Goal: Navigation & Orientation: Find specific page/section

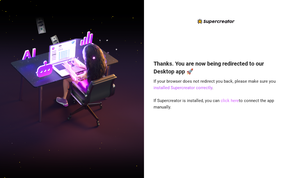
click at [228, 100] on link "click here" at bounding box center [229, 100] width 18 height 5
click at [178, 87] on link "installed Supercreator correctly" at bounding box center [182, 87] width 59 height 5
drag, startPoint x: 223, startPoint y: 99, endPoint x: 216, endPoint y: 100, distance: 7.0
click at [223, 99] on link "click here" at bounding box center [229, 100] width 18 height 5
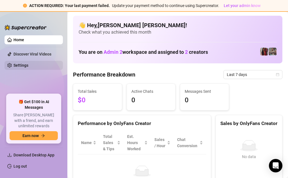
click at [21, 66] on link "Settings" at bounding box center [20, 65] width 15 height 4
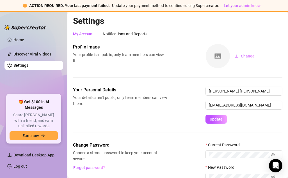
click at [21, 66] on link "Settings" at bounding box center [20, 65] width 15 height 4
click at [17, 40] on link "Home" at bounding box center [18, 40] width 11 height 4
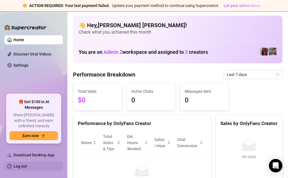
click at [24, 166] on link "Log out" at bounding box center [19, 166] width 13 height 4
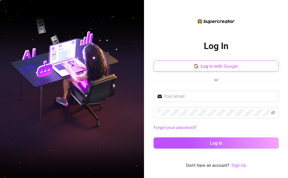
click at [211, 62] on button "Log in with Google" at bounding box center [215, 66] width 125 height 11
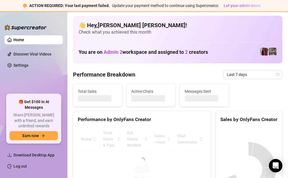
click at [187, 54] on span "2" at bounding box center [186, 52] width 3 height 6
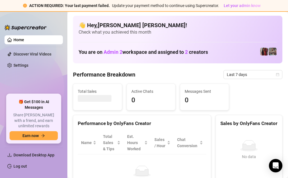
click at [194, 52] on h1 "You are on Admin 2 workspace and assigned to 2 creators" at bounding box center [142, 52] width 129 height 6
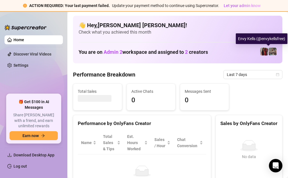
click at [268, 48] on img at bounding box center [272, 52] width 8 height 8
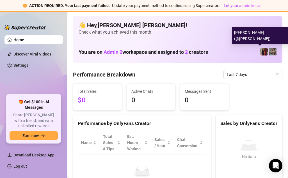
click at [261, 50] on img at bounding box center [264, 52] width 8 height 8
click at [262, 51] on img at bounding box center [264, 52] width 8 height 8
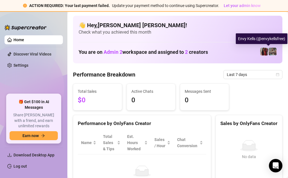
click at [270, 51] on img at bounding box center [272, 52] width 8 height 8
drag, startPoint x: 270, startPoint y: 51, endPoint x: 261, endPoint y: 52, distance: 8.7
click at [261, 52] on img at bounding box center [264, 52] width 8 height 8
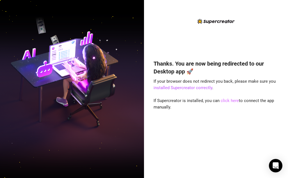
click at [224, 101] on link "click here" at bounding box center [229, 100] width 18 height 5
